Goal: Find specific page/section: Find specific page/section

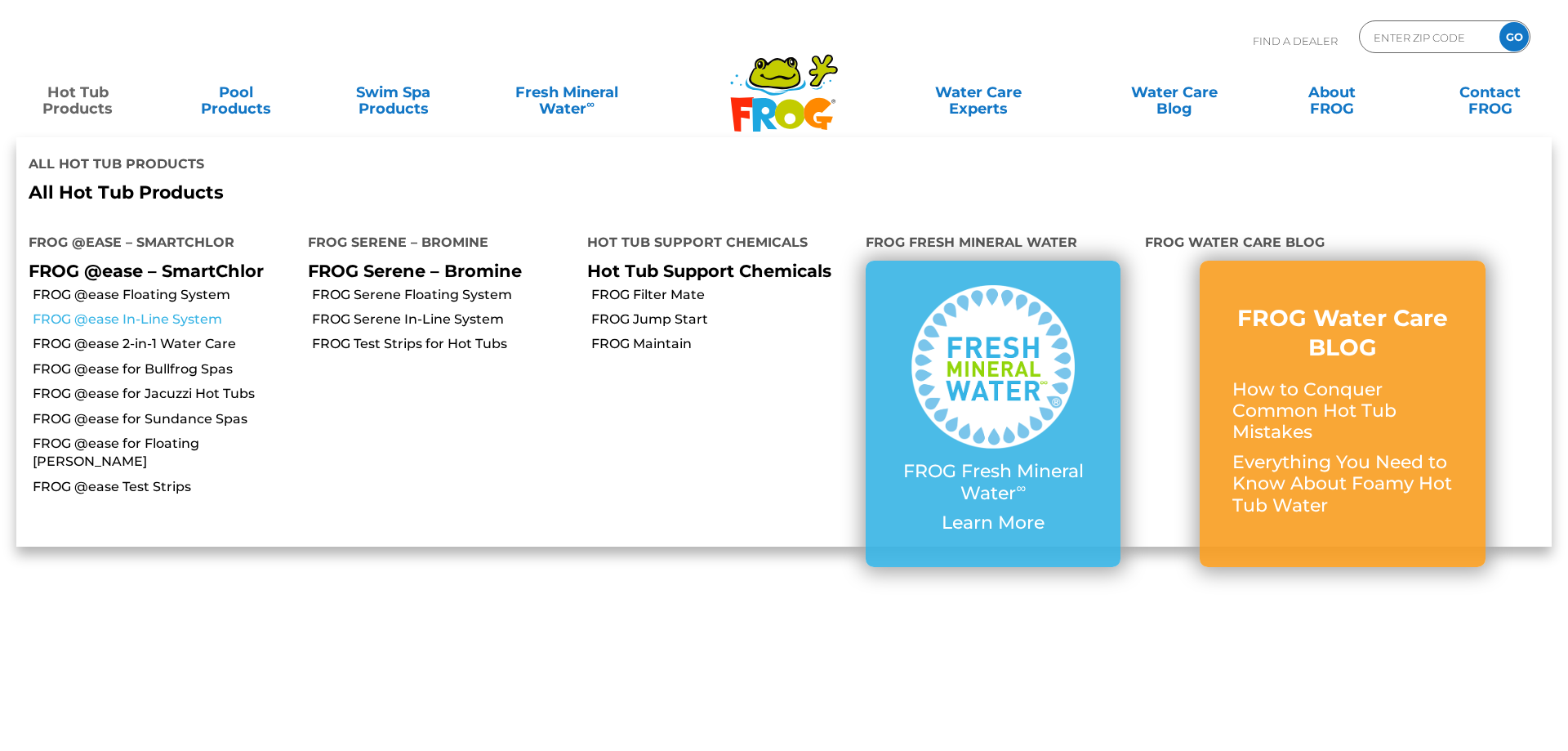
click at [150, 311] on link "FROG @ease In-Line System" at bounding box center [164, 320] width 263 height 18
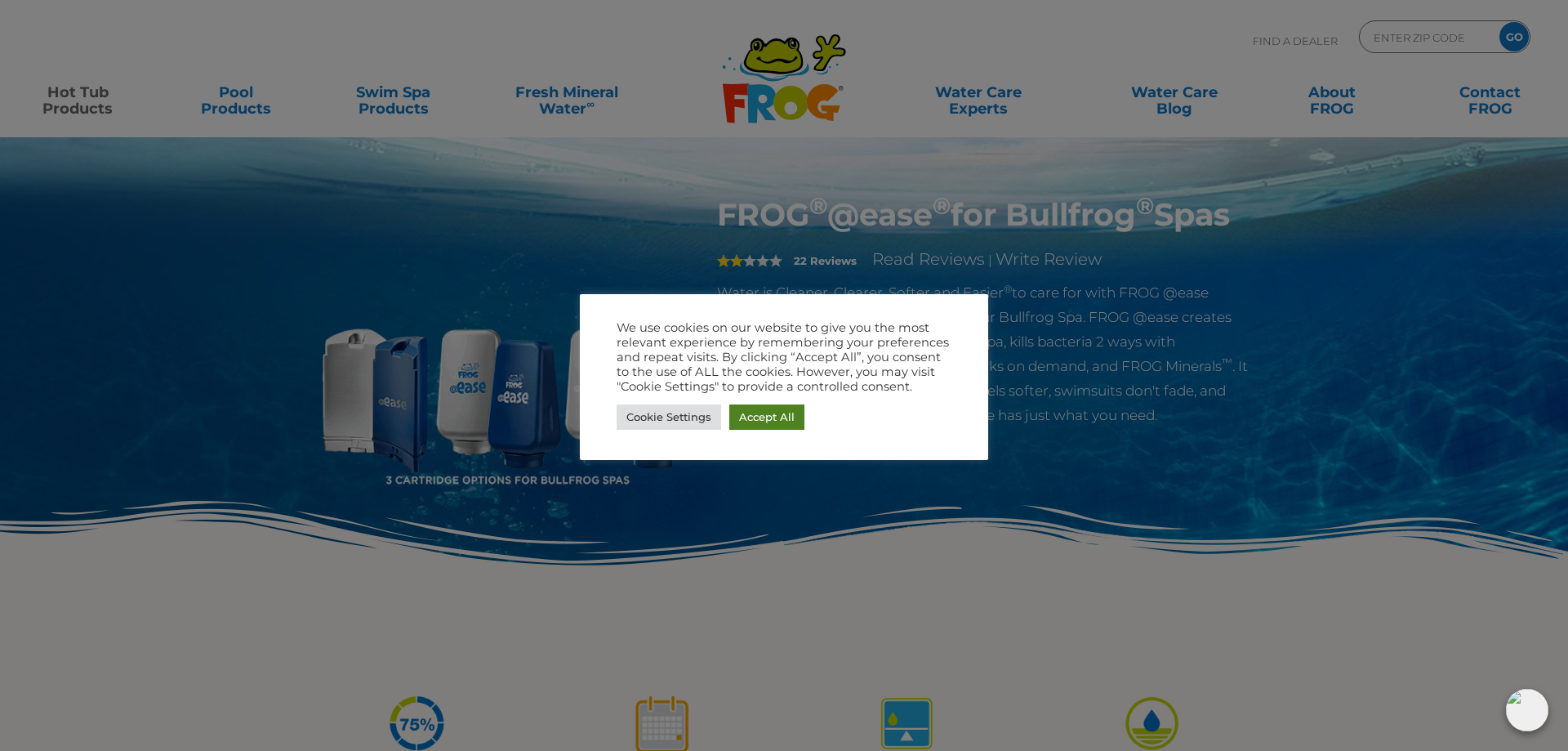
drag, startPoint x: 752, startPoint y: 411, endPoint x: 608, endPoint y: 346, distance: 158.0
click at [752, 411] on link "Accept All" at bounding box center [767, 417] width 75 height 25
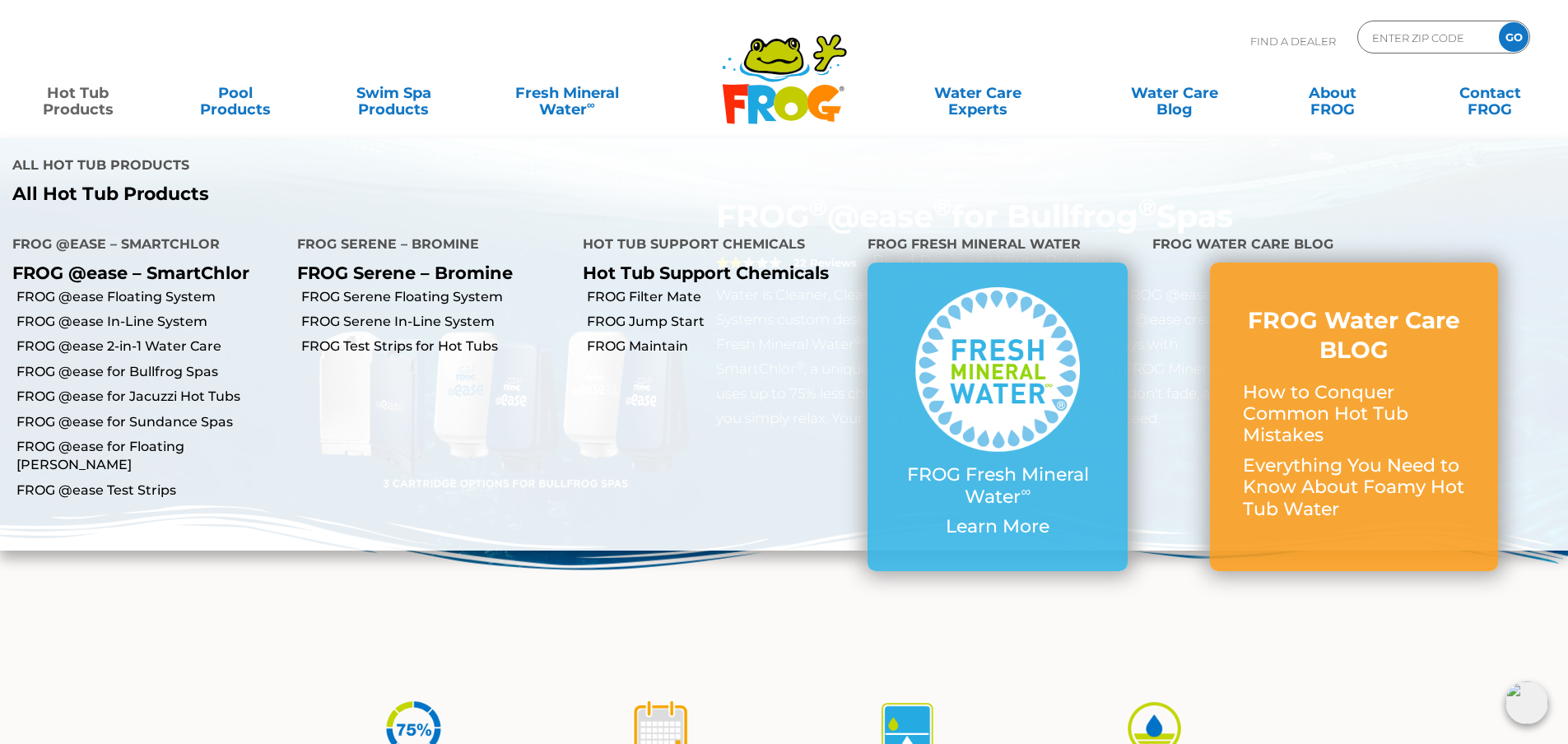
click at [61, 94] on link "Hot Tub Products" at bounding box center [77, 92] width 123 height 33
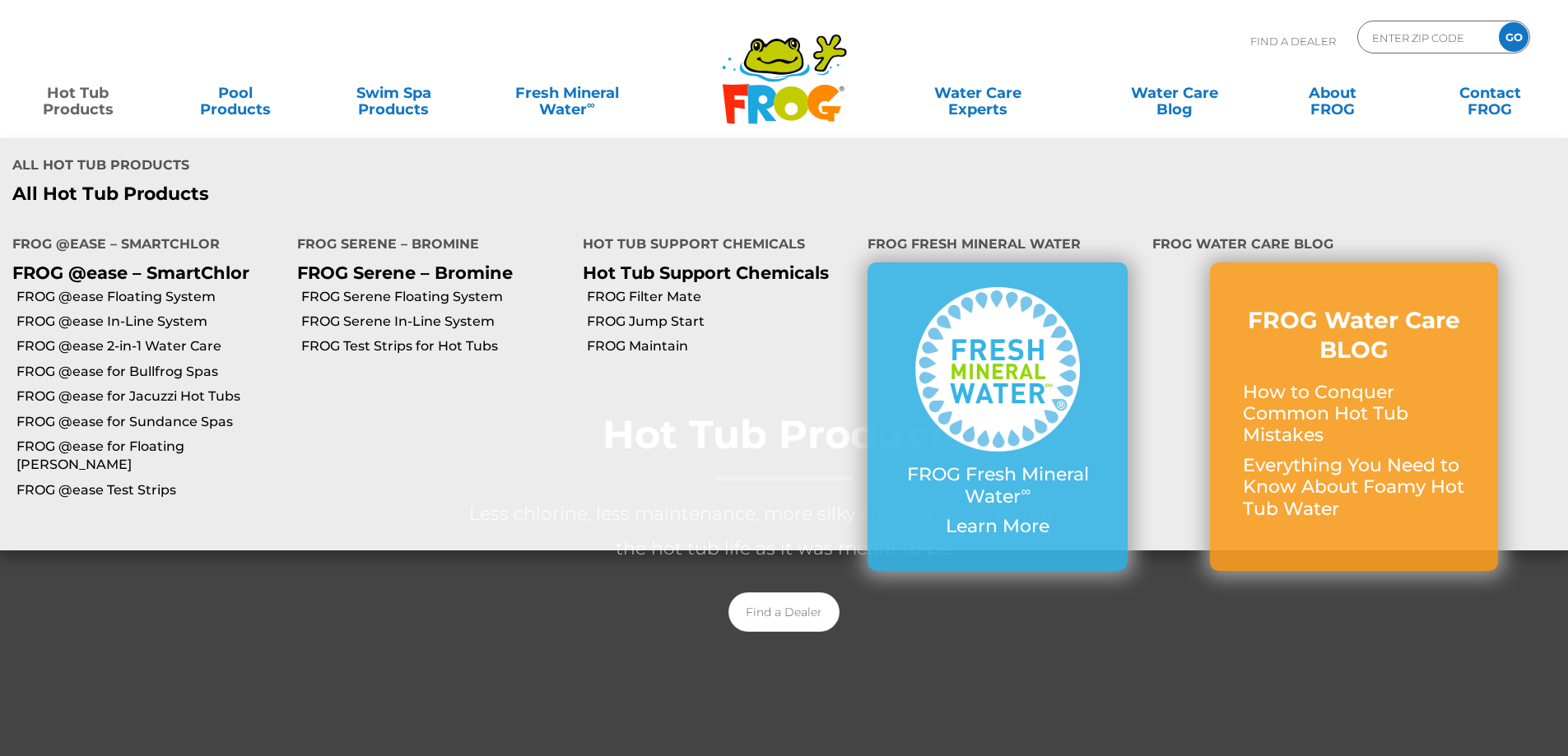
click at [88, 100] on link "Hot Tub Products" at bounding box center [77, 92] width 123 height 33
click at [96, 363] on link "FROG @ease for Bullfrog Spas" at bounding box center [150, 372] width 268 height 18
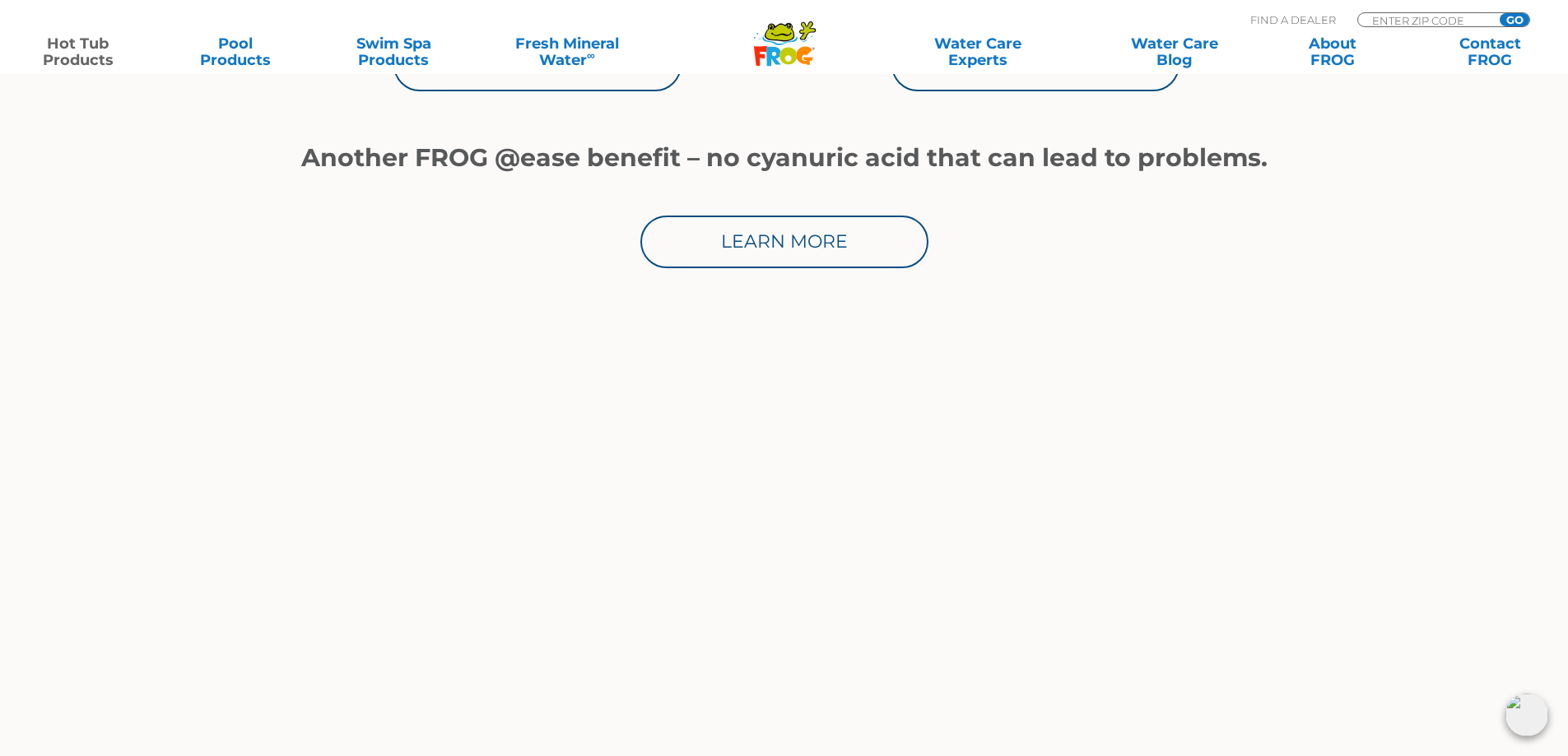
scroll to position [1070, 0]
